Goal: Task Accomplishment & Management: Manage account settings

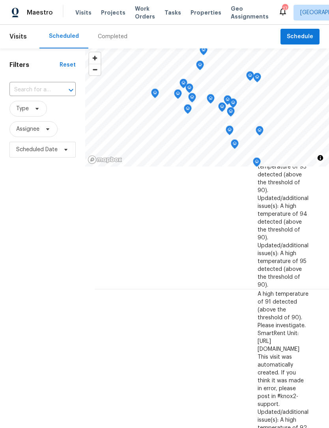
click at [43, 84] on input "text" at bounding box center [31, 90] width 44 height 12
type input "birdie"
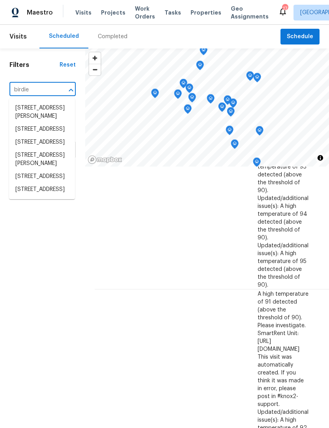
click at [47, 183] on li "5996 Birdie Dr, La Verne, CA 91750" at bounding box center [42, 176] width 66 height 13
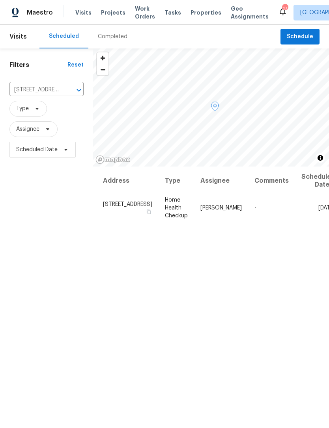
click at [0, 0] on icon at bounding box center [0, 0] width 0 height 0
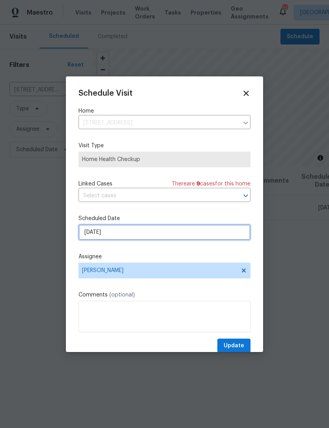
click at [210, 232] on input "8/26/2025" at bounding box center [164, 233] width 172 height 16
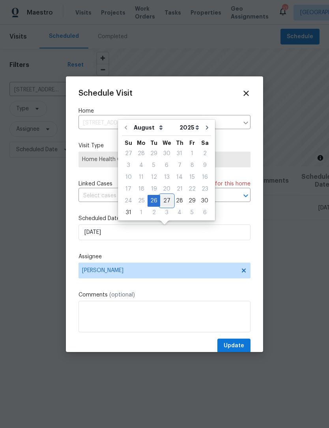
click at [166, 198] on div "27" at bounding box center [166, 200] width 13 height 11
type input "8/27/2025"
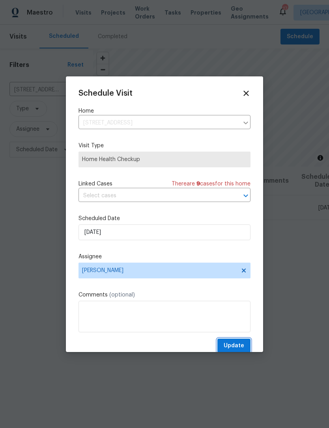
click at [234, 351] on span "Update" at bounding box center [233, 346] width 20 height 10
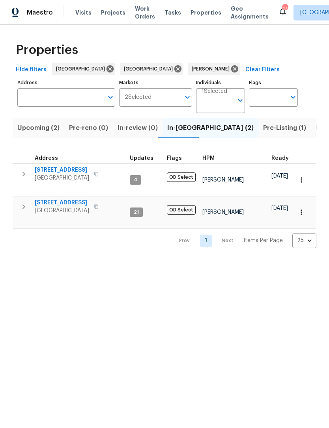
click at [58, 199] on span "[STREET_ADDRESS]" at bounding box center [62, 203] width 54 height 8
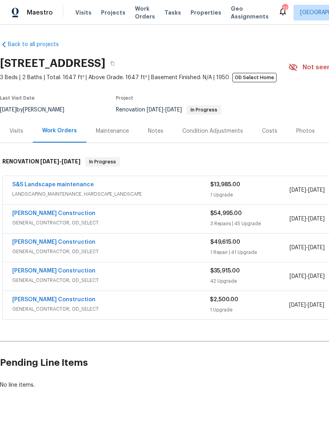
click at [153, 135] on div "Notes" at bounding box center [155, 131] width 15 height 8
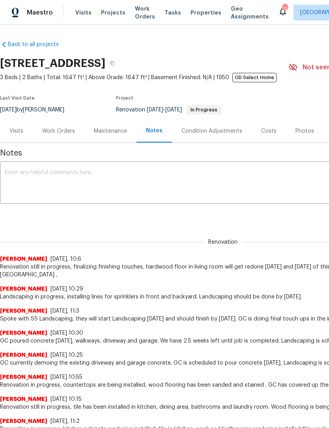
click at [220, 110] on span "In Progress" at bounding box center [203, 110] width 33 height 5
click at [57, 135] on div "Work Orders" at bounding box center [58, 131] width 33 height 8
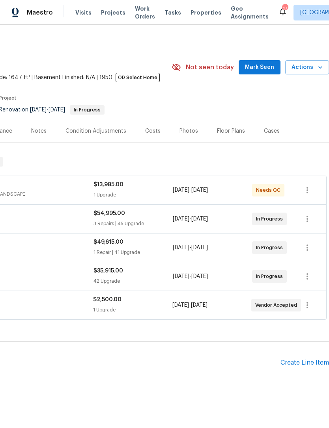
scroll to position [0, 117]
click at [307, 220] on icon "button" at bounding box center [307, 219] width 2 height 6
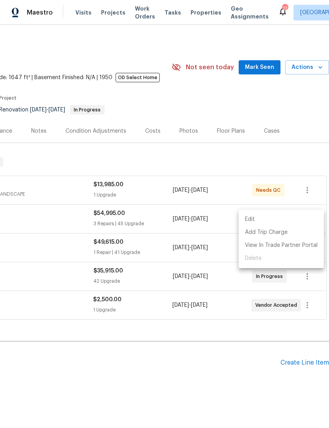
click at [282, 222] on li "Edit" at bounding box center [280, 219] width 85 height 13
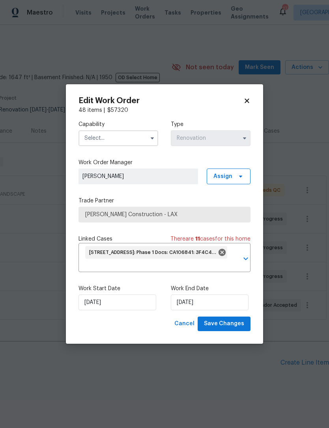
click at [151, 139] on icon "button" at bounding box center [152, 138] width 6 height 6
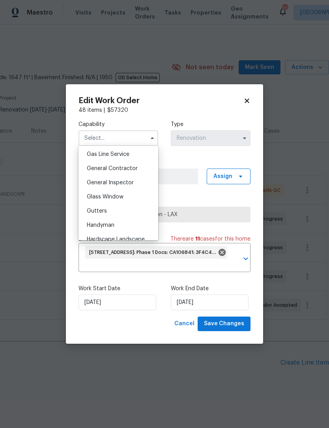
scroll to position [362, 0]
click at [139, 168] on div "General Contractor" at bounding box center [118, 170] width 76 height 14
type input "General Contractor"
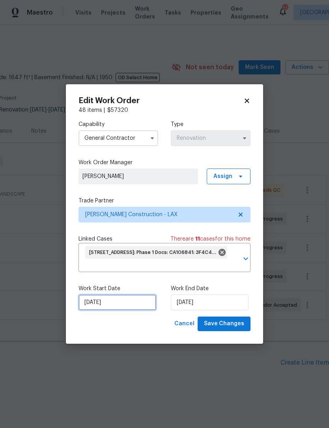
click at [115, 301] on input "[DATE]" at bounding box center [117, 303] width 78 height 16
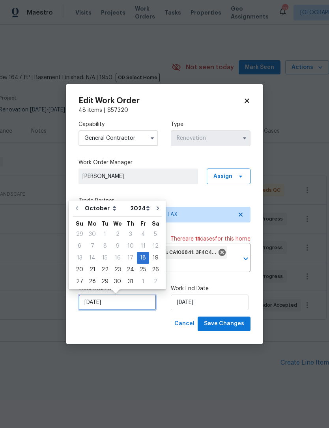
scroll to position [15, 0]
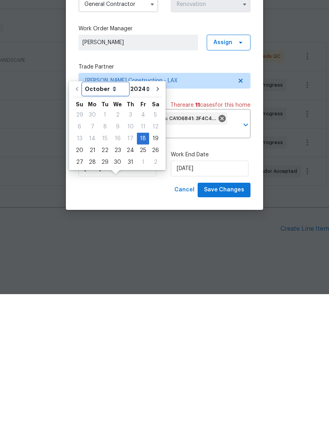
click at [115, 217] on select "October November December" at bounding box center [105, 223] width 45 height 12
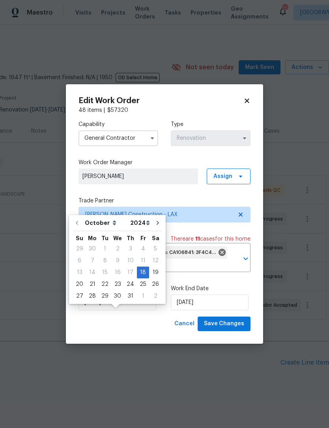
click at [128, 120] on div "Capability General Contractor Type Renovation" at bounding box center [164, 133] width 172 height 38
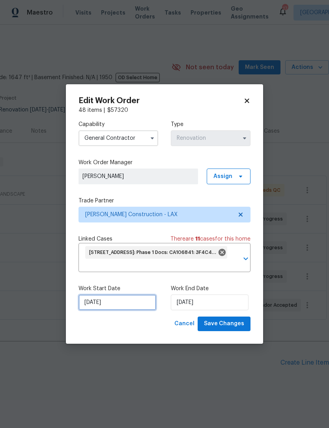
click at [119, 304] on input "[DATE]" at bounding box center [117, 303] width 78 height 16
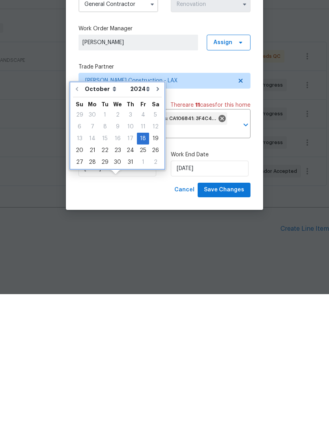
click at [156, 215] on button "Go to next month" at bounding box center [158, 223] width 12 height 16
type input "[DATE]"
select select "10"
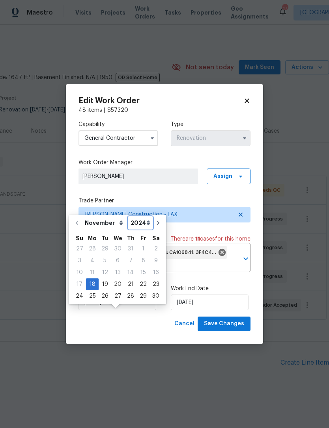
click at [144, 217] on select "2024 2025 2026" at bounding box center [140, 223] width 24 height 12
select select "2025"
type input "[DATE]"
select select "2025"
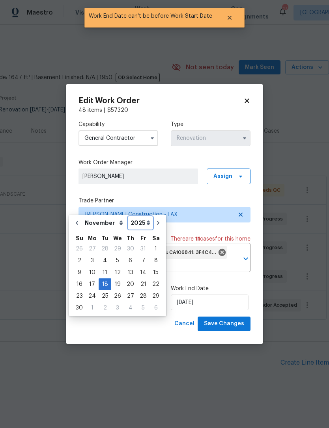
type input "[DATE]"
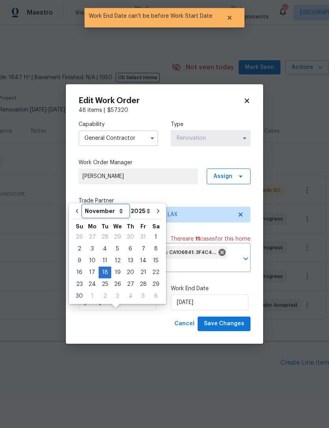
click at [117, 205] on select "August September October November December" at bounding box center [106, 211] width 46 height 12
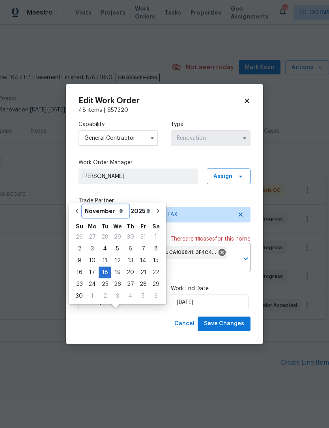
select select "7"
type input "[DATE]"
click at [110, 205] on select "August September October November December" at bounding box center [106, 211] width 46 height 12
select select "11"
type input "[DATE]"
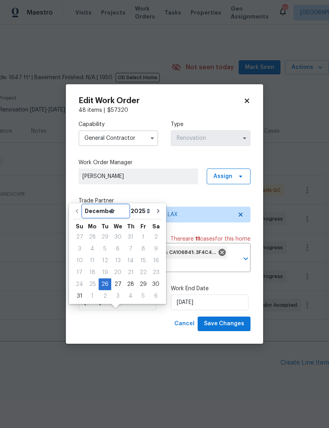
select select "11"
type input "[DATE]"
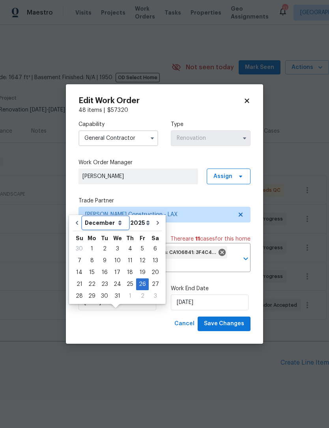
click at [119, 217] on select "August September October November December" at bounding box center [105, 223] width 45 height 12
select select "10"
type input "[DATE]"
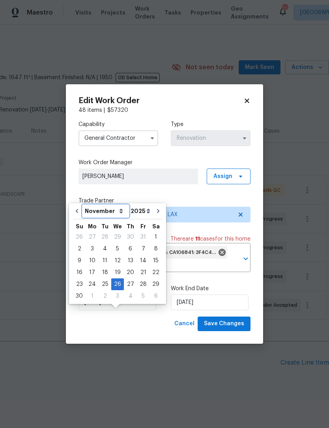
click at [96, 205] on select "August September October November December" at bounding box center [106, 211] width 46 height 12
select select "7"
type input "[DATE]"
click at [83, 205] on select "August September October November December" at bounding box center [106, 211] width 46 height 12
select select "8"
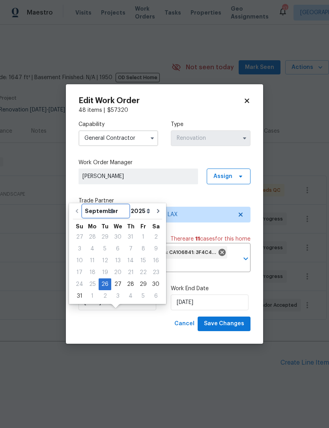
type input "[DATE]"
select select "8"
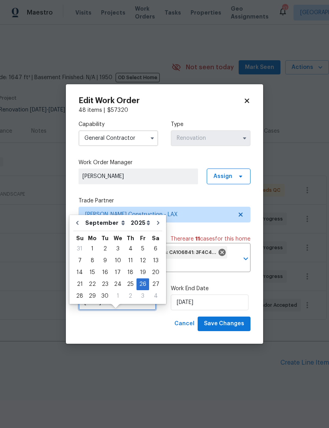
click at [127, 304] on input "[DATE]" at bounding box center [117, 303] width 78 height 16
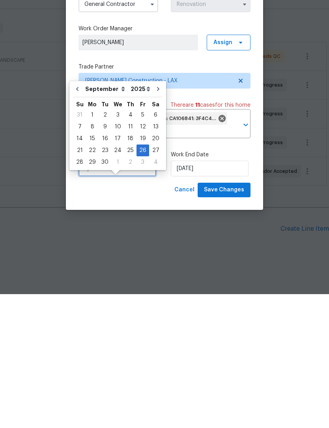
type input "9"
click at [224, 295] on input "[DATE]" at bounding box center [210, 303] width 78 height 16
type input "[DATE]"
select select "11"
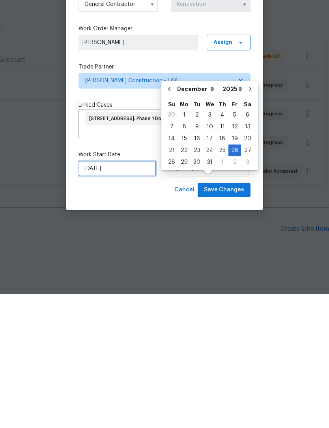
click at [129, 295] on input "[DATE]" at bounding box center [117, 303] width 78 height 16
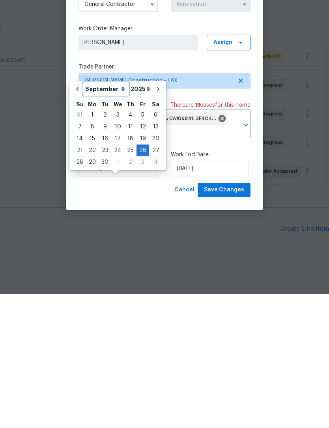
click at [117, 217] on select "August September October November December" at bounding box center [105, 223] width 45 height 12
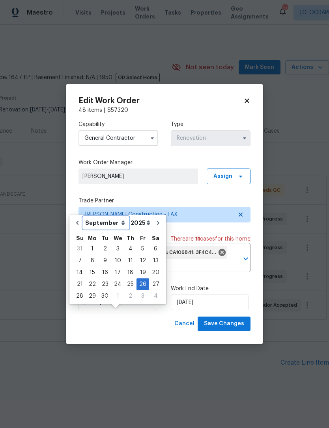
click at [123, 217] on select "August September October November December" at bounding box center [105, 223] width 45 height 12
select select "7"
type input "[DATE]"
select select "7"
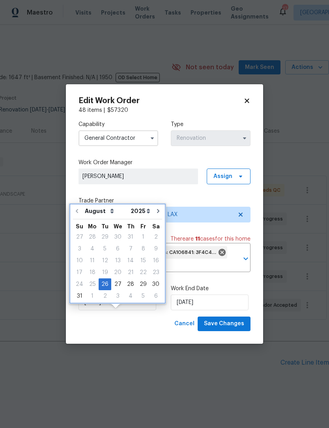
click at [155, 208] on icon "Go to next month" at bounding box center [158, 211] width 6 height 6
type input "[DATE]"
select select "8"
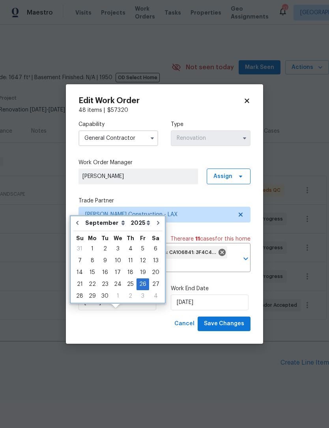
click at [155, 220] on icon "Go to next month" at bounding box center [158, 223] width 6 height 6
type input "[DATE]"
select select "9"
click at [156, 220] on icon "Go to next month" at bounding box center [157, 223] width 6 height 6
type input "[DATE]"
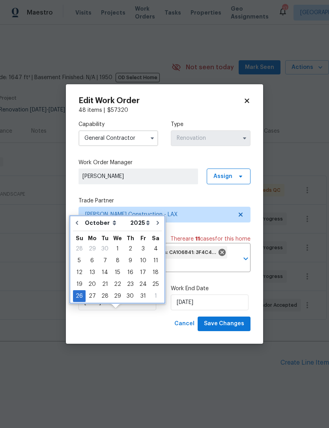
select select "10"
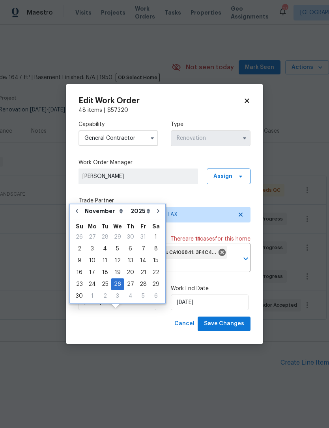
click at [152, 203] on button "Go to next month" at bounding box center [158, 211] width 12 height 16
type input "[DATE]"
select select "11"
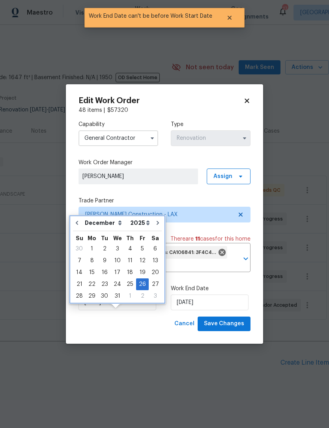
click at [156, 220] on icon "Go to next month" at bounding box center [157, 223] width 6 height 6
type input "[DATE]"
select select "2026"
select select "0"
type input "[DATE]"
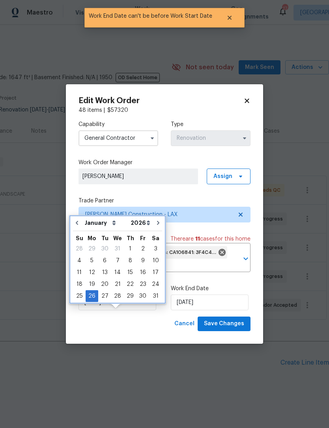
click at [75, 220] on icon "Go to previous month" at bounding box center [77, 223] width 6 height 6
type input "[DATE]"
select select "2025"
select select "11"
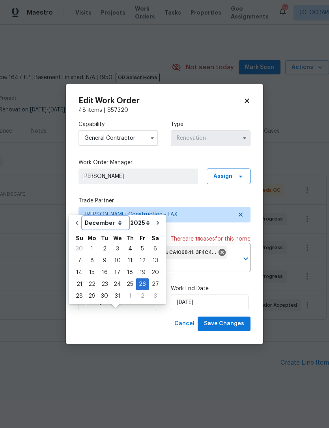
click at [84, 217] on select "August September October November December" at bounding box center [105, 223] width 45 height 12
click at [81, 215] on button "Go to previous month" at bounding box center [77, 223] width 12 height 16
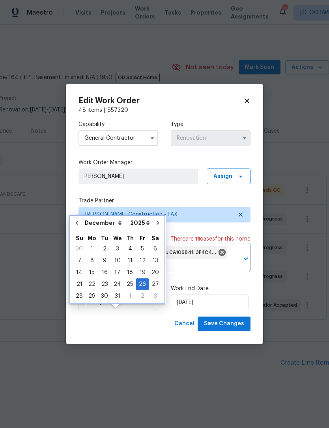
type input "[DATE]"
select select "10"
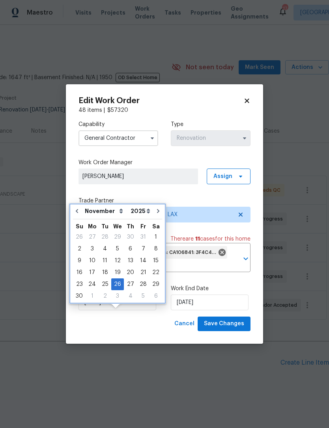
click at [80, 203] on button "Go to previous month" at bounding box center [77, 211] width 12 height 16
type input "[DATE]"
select select "9"
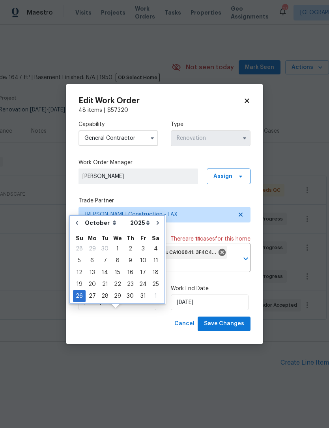
click at [77, 221] on icon "Go to previous month" at bounding box center [77, 223] width 2 height 4
type input "[DATE]"
select select "8"
click at [81, 215] on button "Go to previous month" at bounding box center [77, 223] width 12 height 16
type input "[DATE]"
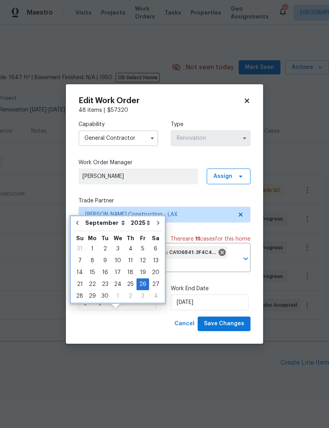
select select "7"
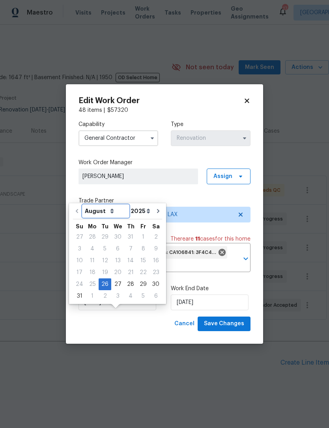
click at [84, 205] on select "August September October November December" at bounding box center [106, 211] width 46 height 12
click at [188, 186] on div "Capability General [DEMOGRAPHIC_DATA] Type Renovation Work Order Manager [PERSO…" at bounding box center [164, 215] width 172 height 202
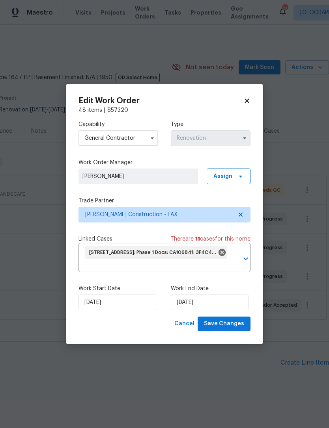
click at [244, 98] on icon at bounding box center [246, 100] width 7 height 7
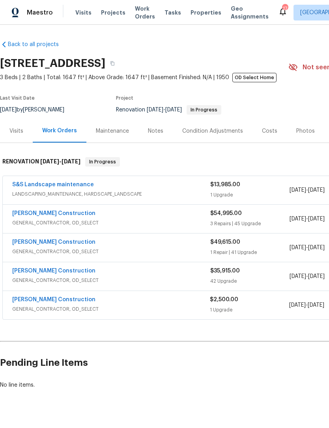
scroll to position [0, 0]
click at [46, 211] on link "[PERSON_NAME] Construction" at bounding box center [53, 214] width 83 height 6
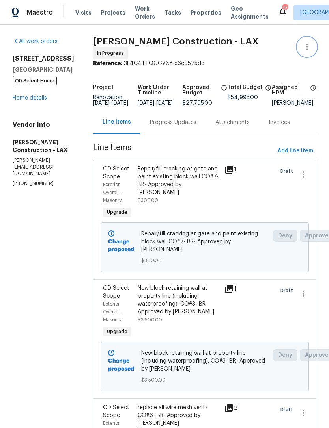
click at [307, 52] on button "button" at bounding box center [306, 46] width 19 height 19
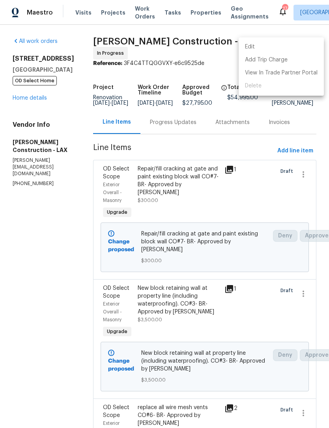
click at [269, 46] on li "Edit" at bounding box center [280, 47] width 85 height 13
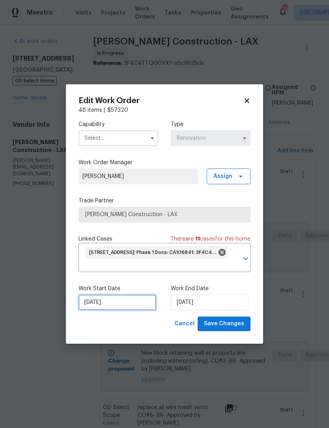
click at [129, 306] on input "[DATE]" at bounding box center [117, 303] width 78 height 16
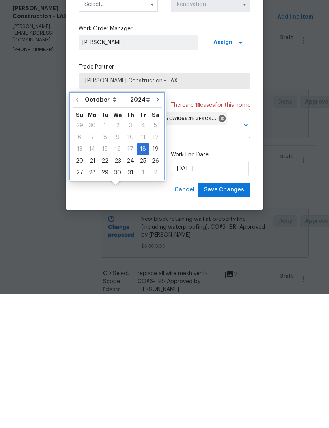
scroll to position [25, 0]
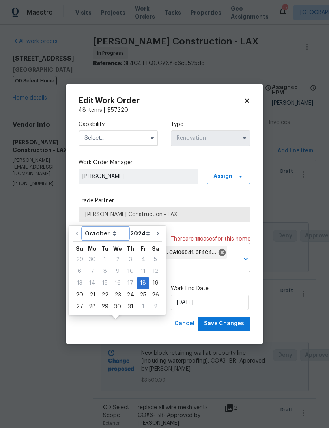
click at [111, 228] on select "October November December" at bounding box center [105, 234] width 45 height 12
click at [115, 228] on select "October November December" at bounding box center [105, 234] width 45 height 12
select select "11"
type input "[DATE]"
select select "11"
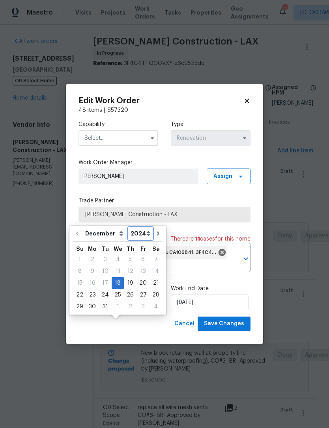
click at [143, 228] on select "2024 2025 2026" at bounding box center [140, 234] width 24 height 12
select select "2025"
type input "[DATE]"
select select "2025"
type input "[DATE]"
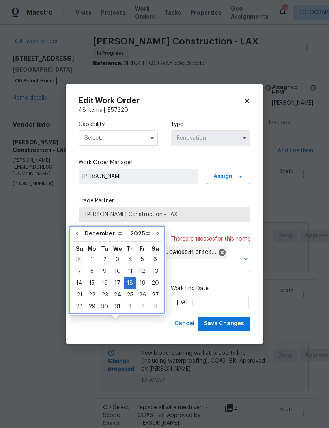
click at [82, 226] on button "Go to previous month" at bounding box center [77, 234] width 12 height 16
type input "[DATE]"
select select "10"
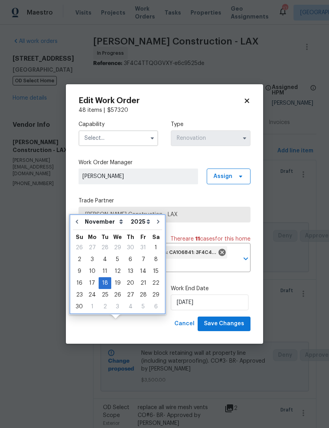
click at [80, 214] on button "Go to previous month" at bounding box center [77, 222] width 12 height 16
type input "[DATE]"
select select "9"
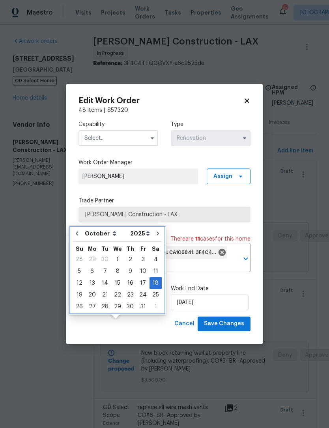
click at [79, 230] on icon "Go to previous month" at bounding box center [77, 233] width 6 height 6
type input "[DATE]"
select select "8"
click at [79, 230] on icon "Go to previous month" at bounding box center [77, 233] width 6 height 6
type input "[DATE]"
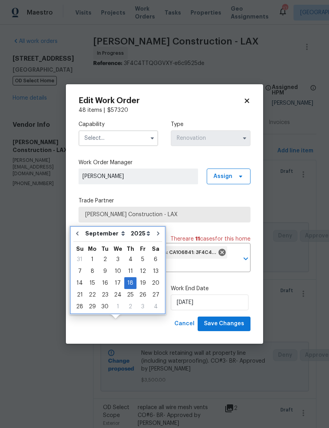
select select "7"
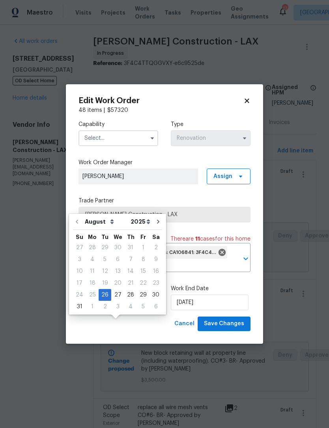
click at [173, 156] on div "Capability Type Renovation Work Order Manager [PERSON_NAME] Assign Trade Partne…" at bounding box center [164, 215] width 172 height 202
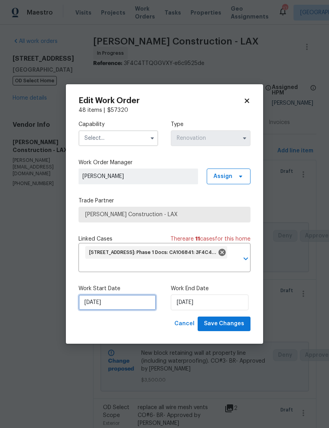
click at [103, 302] on input "[DATE]" at bounding box center [117, 303] width 78 height 16
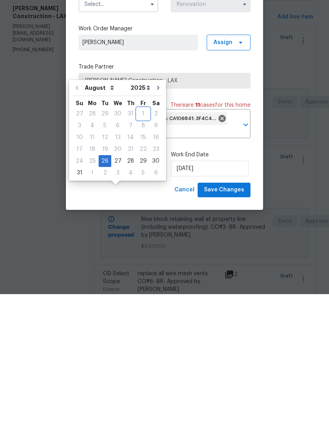
click at [144, 242] on div "1" at bounding box center [143, 247] width 13 height 11
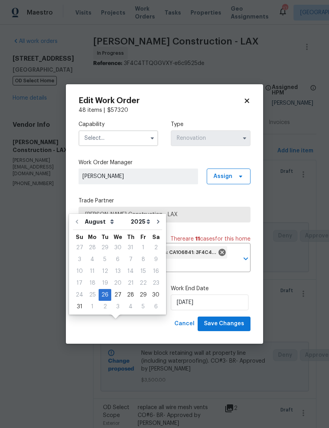
click at [183, 192] on div "Capability Type Renovation Work Order Manager [PERSON_NAME] Assign Trade Partne…" at bounding box center [164, 215] width 172 height 202
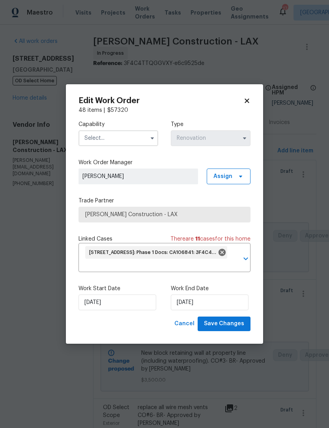
click at [247, 97] on icon at bounding box center [246, 100] width 7 height 7
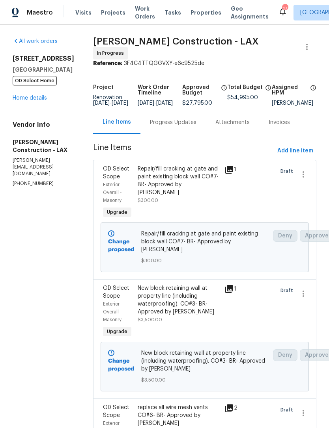
click at [25, 95] on link "Home details" at bounding box center [30, 98] width 34 height 6
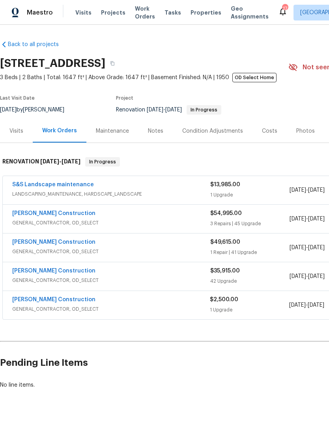
click at [122, 107] on span "Renovation [DATE] - [DATE] In Progress" at bounding box center [168, 110] width 105 height 6
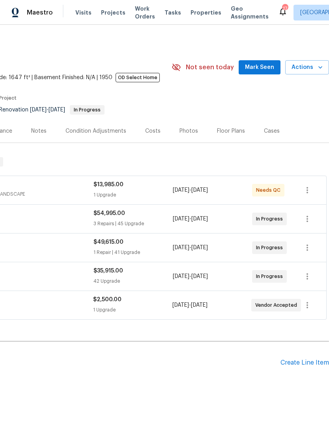
scroll to position [0, 117]
click at [316, 63] on span "Actions" at bounding box center [306, 68] width 31 height 10
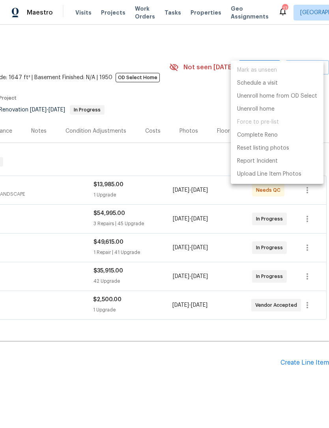
click at [191, 84] on div at bounding box center [164, 214] width 329 height 428
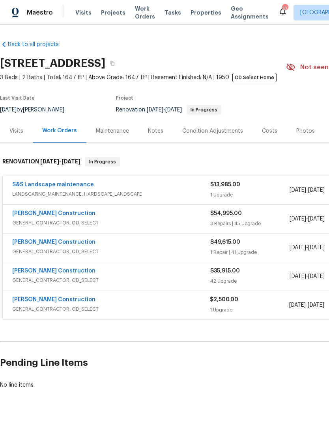
scroll to position [0, 0]
